Goal: Task Accomplishment & Management: Complete application form

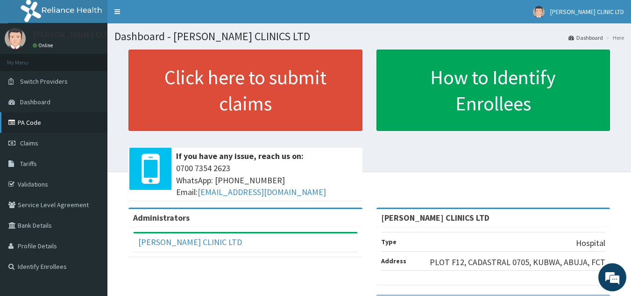
click at [35, 124] on link "PA Code" at bounding box center [53, 122] width 107 height 21
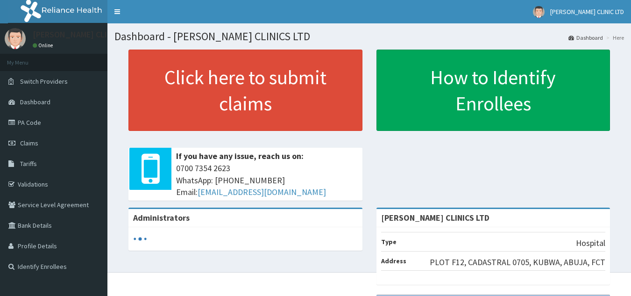
click at [247, 111] on link "Click here to submit claims" at bounding box center [245, 89] width 234 height 81
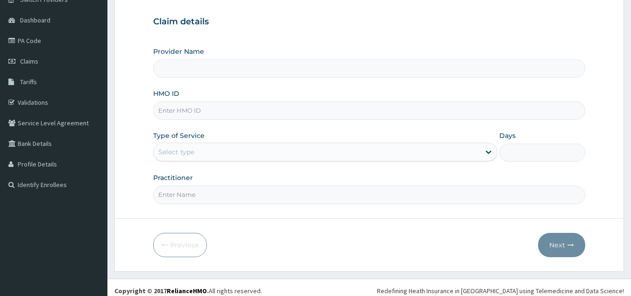
scroll to position [88, 0]
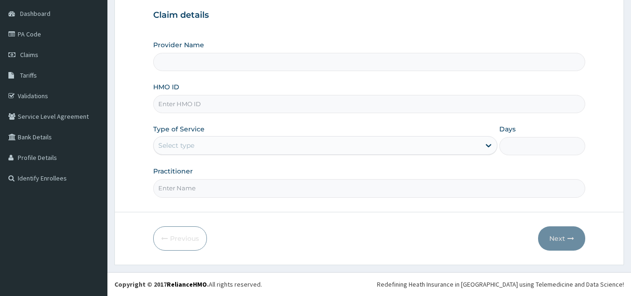
type input "[PERSON_NAME] CLINICS LTD"
click at [233, 105] on input "HMO ID" at bounding box center [369, 104] width 432 height 18
type input "RGI/10027/B"
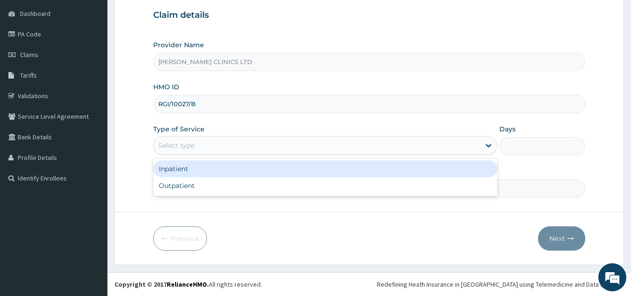
click at [213, 148] on div "Select type" at bounding box center [317, 145] width 326 height 15
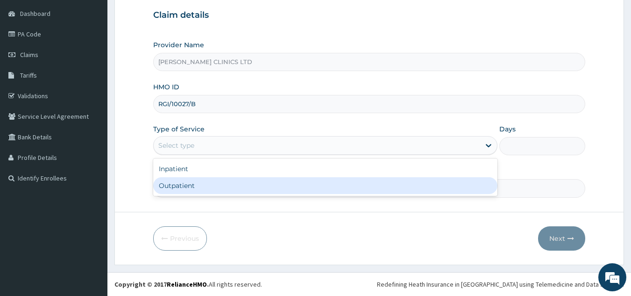
click at [201, 185] on div "Outpatient" at bounding box center [325, 185] width 344 height 17
type input "1"
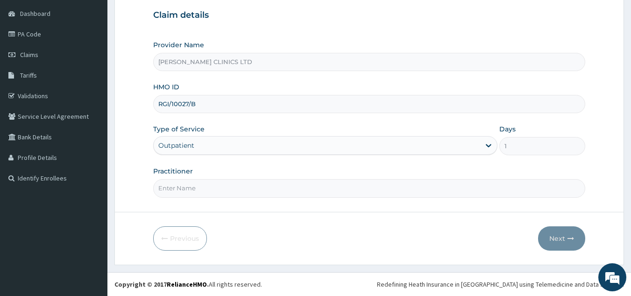
click at [201, 187] on input "Practitioner" at bounding box center [369, 188] width 432 height 18
type input "0"
click at [556, 240] on button "Next" at bounding box center [561, 238] width 47 height 24
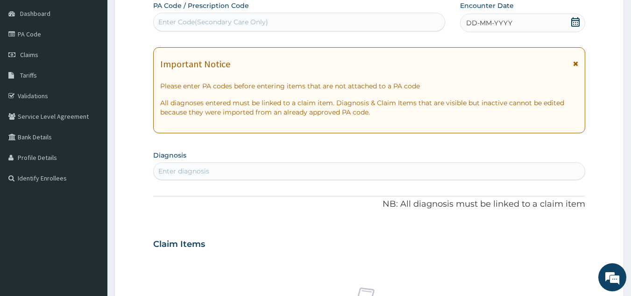
click at [252, 18] on div "Enter Code(Secondary Care Only)" at bounding box center [213, 21] width 110 height 9
type input "PA/856A6F"
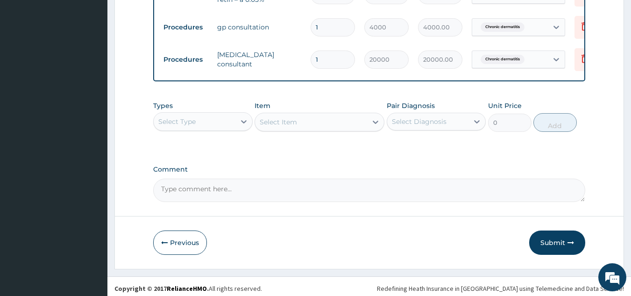
scroll to position [502, 0]
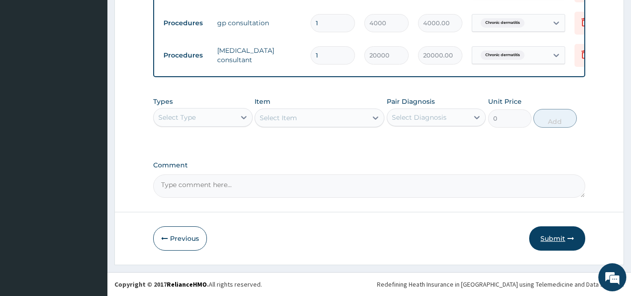
click at [551, 233] on button "Submit" at bounding box center [557, 238] width 56 height 24
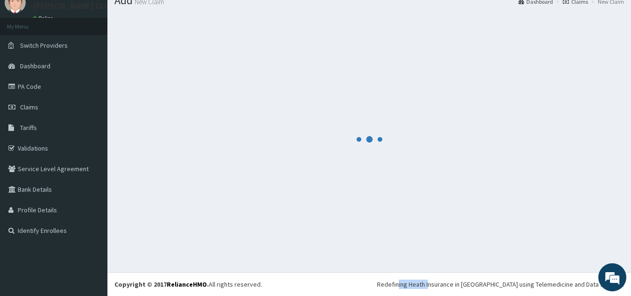
click at [551, 233] on div at bounding box center [368, 139] width 509 height 251
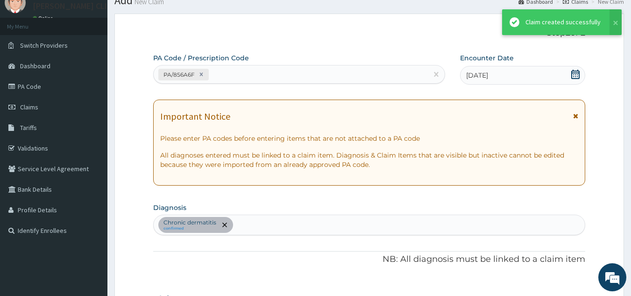
scroll to position [502, 0]
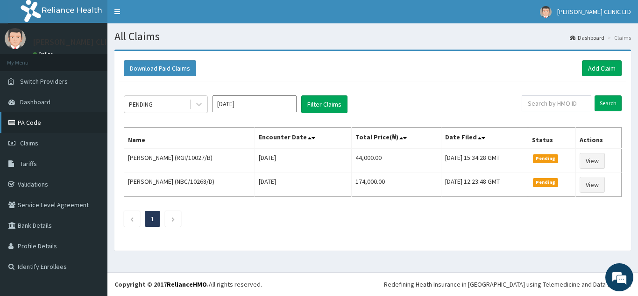
click at [30, 128] on link "PA Code" at bounding box center [53, 122] width 107 height 21
